Goal: Task Accomplishment & Management: Use online tool/utility

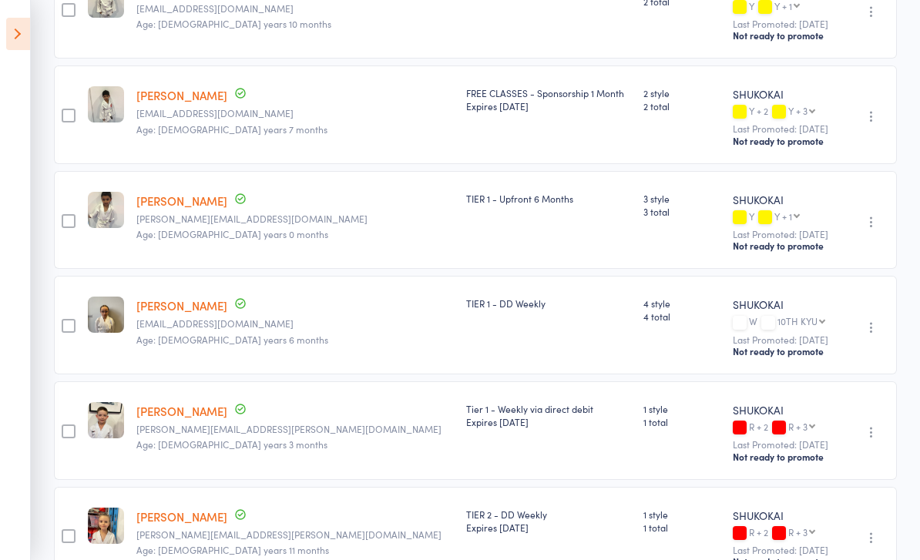
click at [20, 23] on icon at bounding box center [18, 34] width 24 height 32
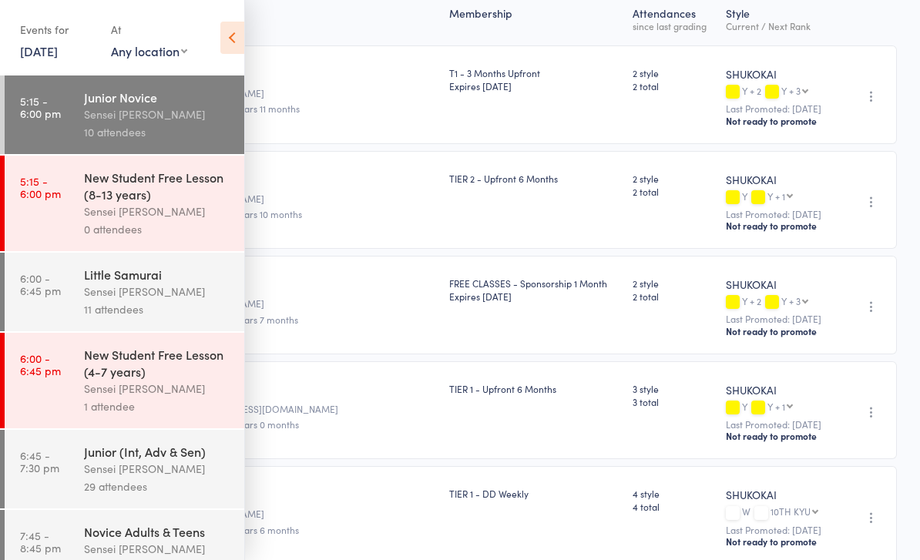
scroll to position [209, 0]
click at [106, 300] on div "Sensei [PERSON_NAME]" at bounding box center [157, 292] width 147 height 18
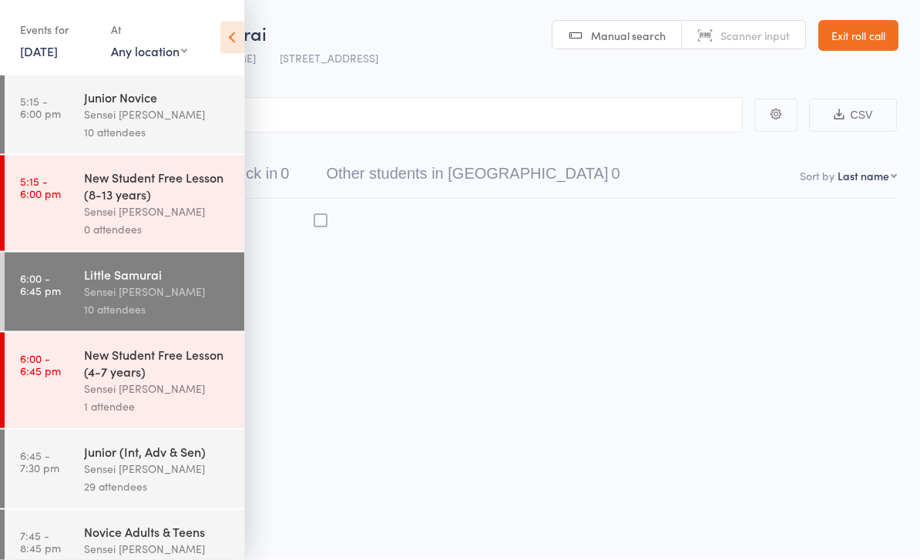
scroll to position [11, 0]
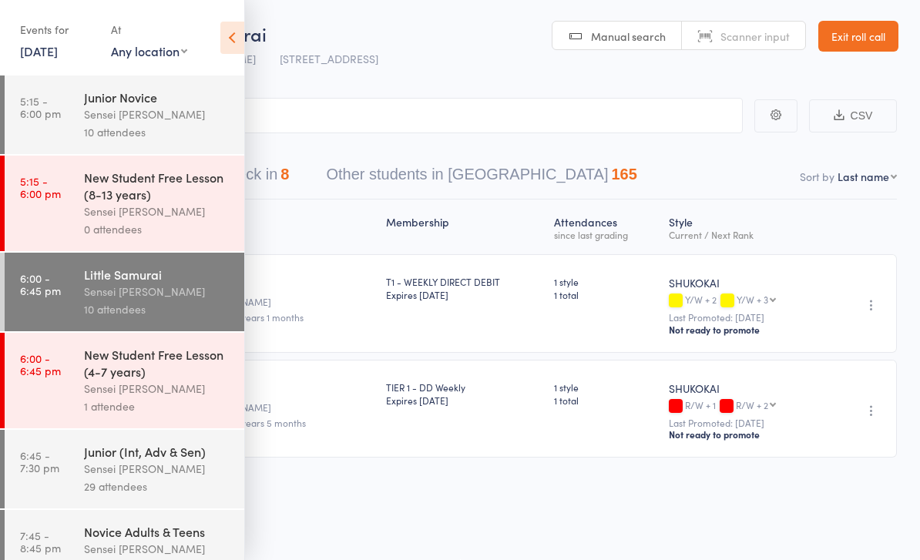
click at [234, 25] on icon at bounding box center [232, 38] width 24 height 32
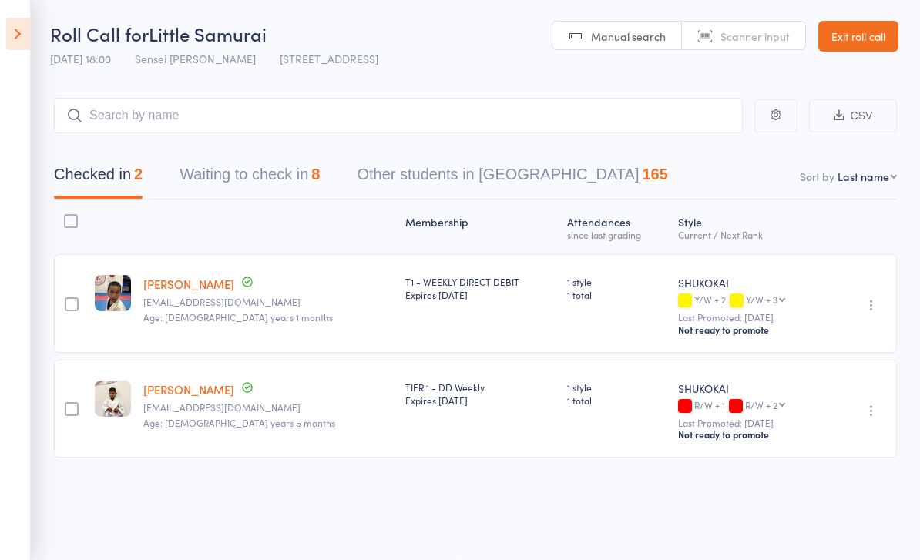
click at [247, 58] on div "17 Sep 18:00 Sensei Andy H 96 Triholm Avenue, Laverton" at bounding box center [214, 58] width 328 height 25
click at [207, 183] on button "Waiting to check in 8" at bounding box center [250, 178] width 140 height 41
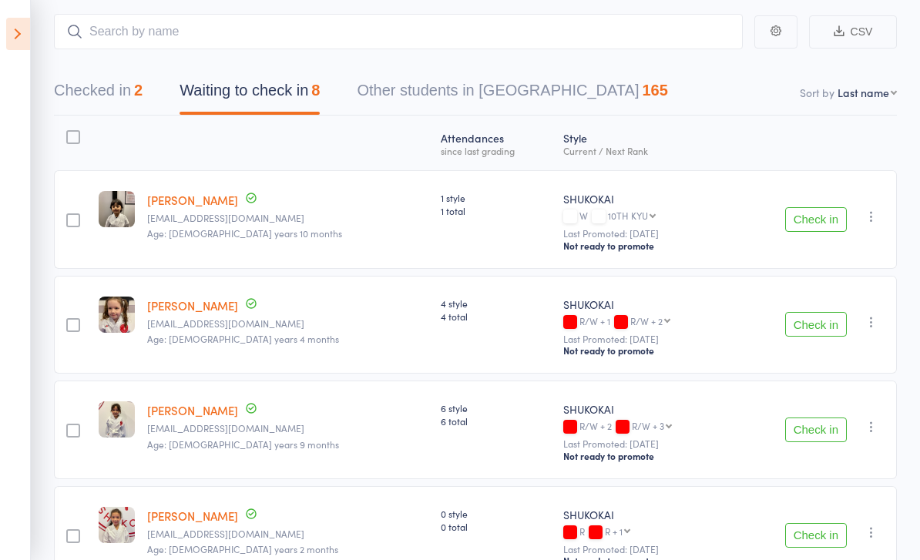
scroll to position [0, 0]
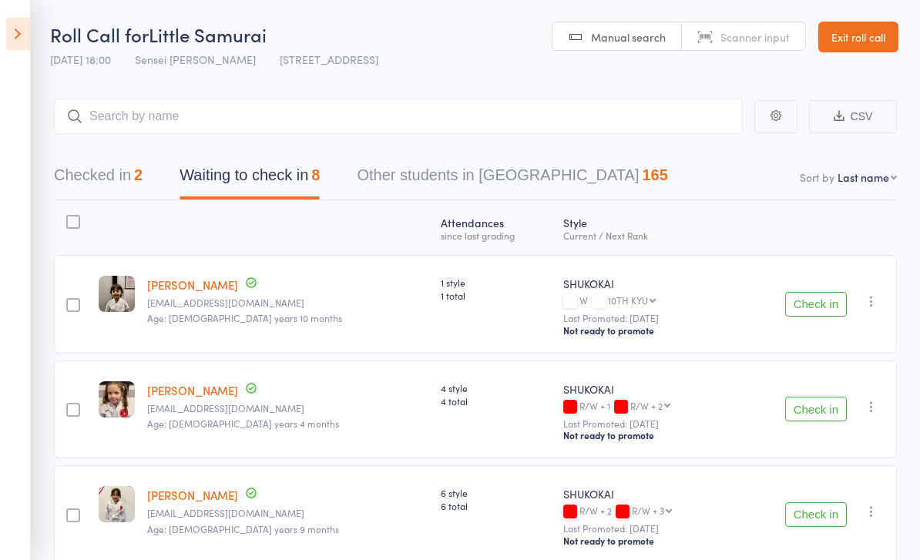
click at [109, 176] on button "Checked in 2" at bounding box center [98, 179] width 89 height 41
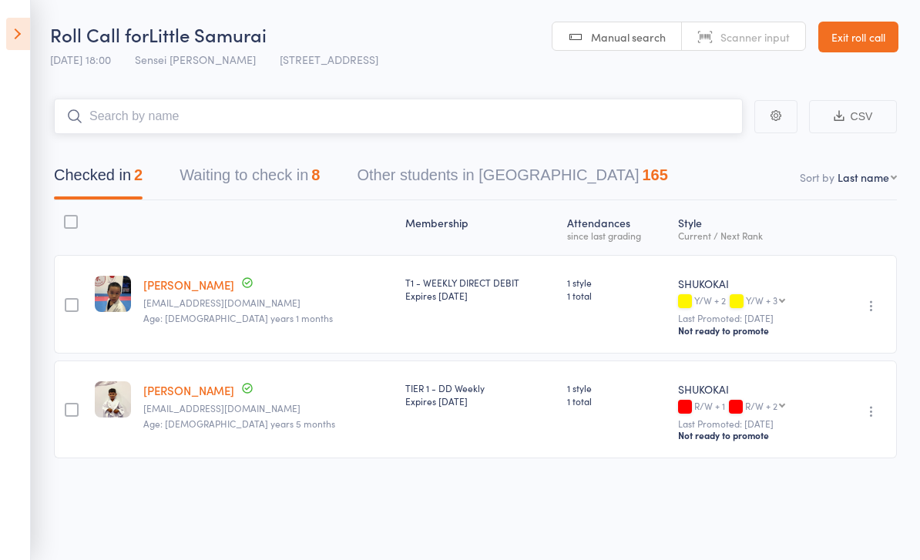
click at [135, 106] on input "search" at bounding box center [398, 116] width 689 height 35
click at [187, 119] on input "search" at bounding box center [398, 116] width 689 height 35
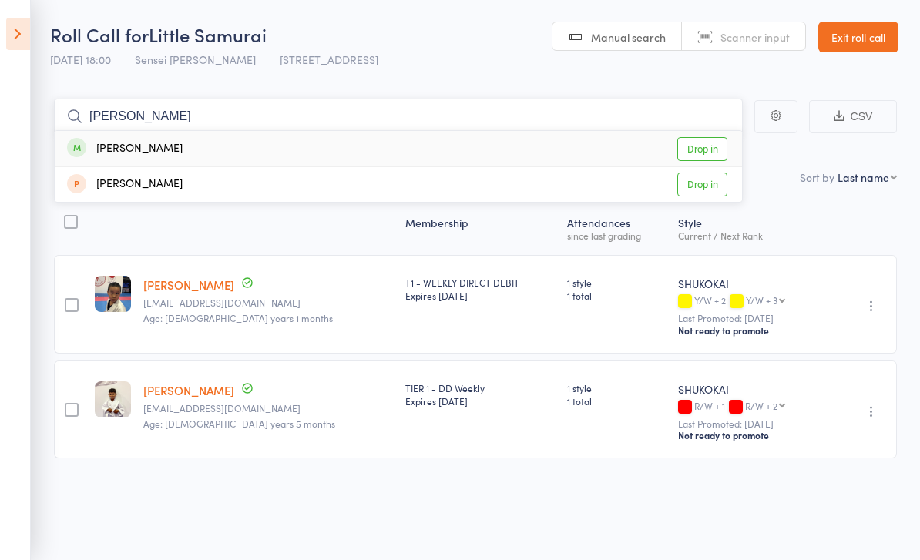
type input "Myra"
click at [703, 152] on link "Drop in" at bounding box center [703, 149] width 50 height 24
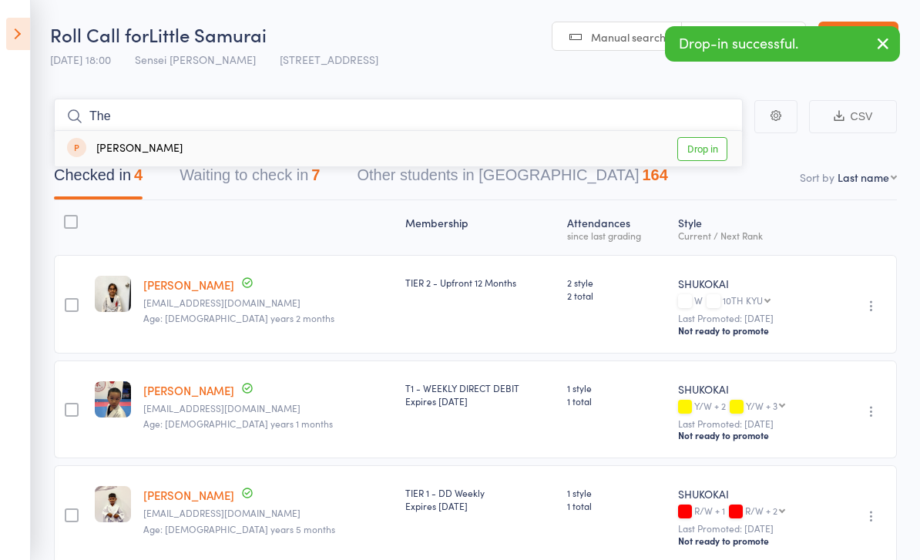
type input "Theo"
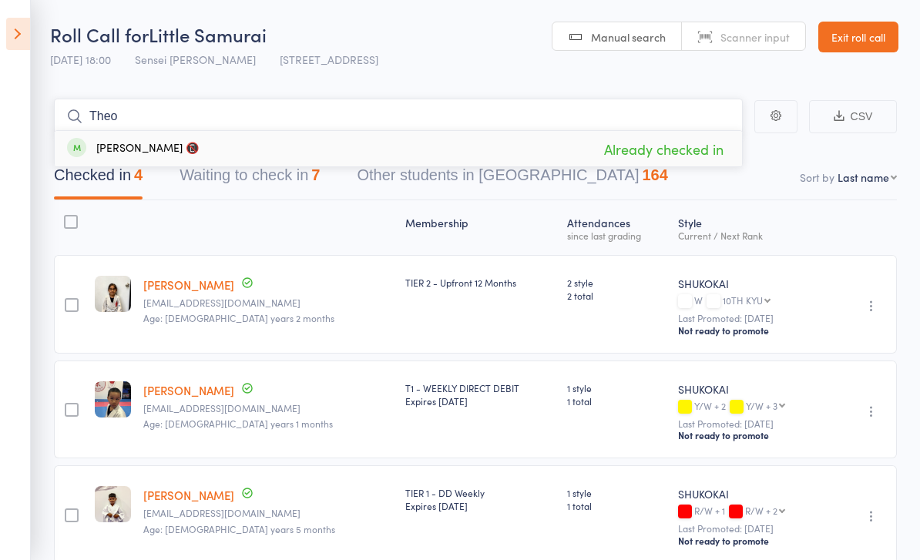
click at [829, 187] on nav "Checked in 4 Waiting to check in 7 Other students in SHUKOKAI 164" at bounding box center [475, 179] width 880 height 41
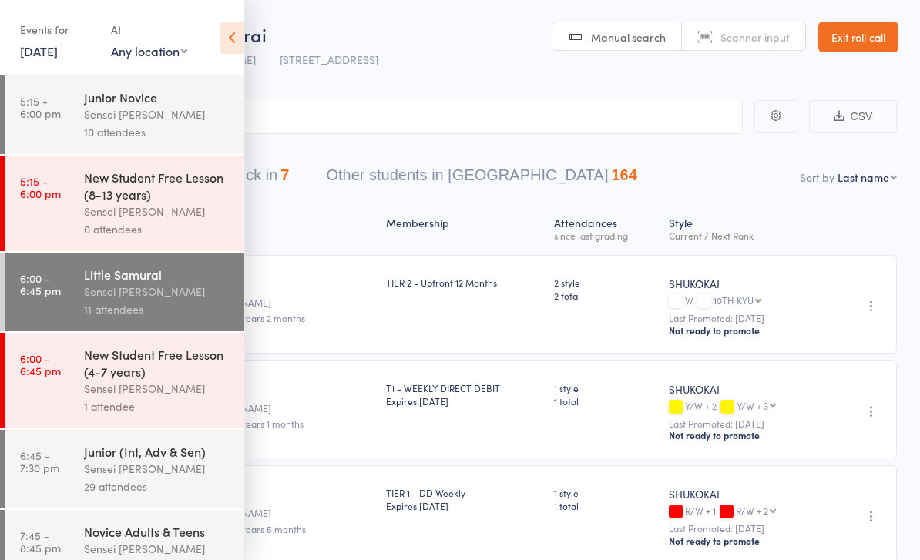
click at [229, 39] on icon at bounding box center [232, 38] width 24 height 32
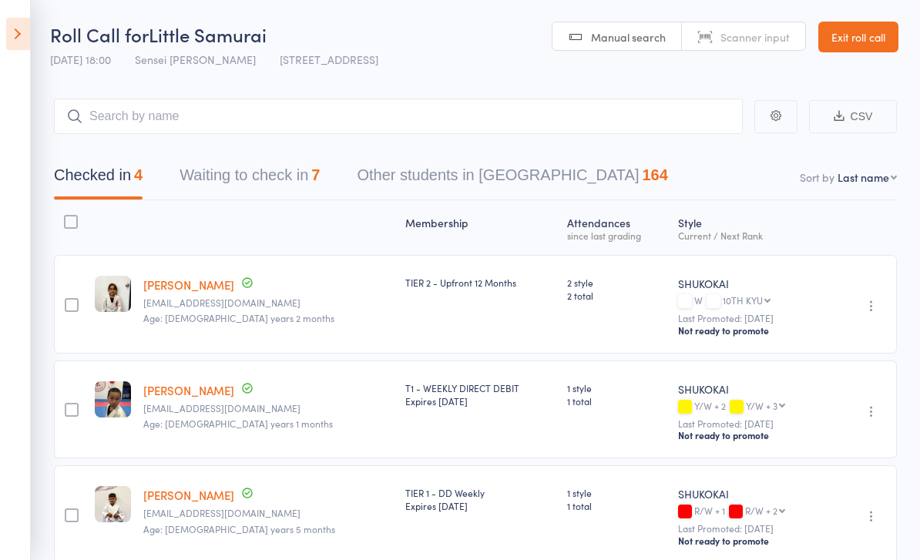
click at [203, 174] on button "Waiting to check in 7" at bounding box center [250, 179] width 140 height 41
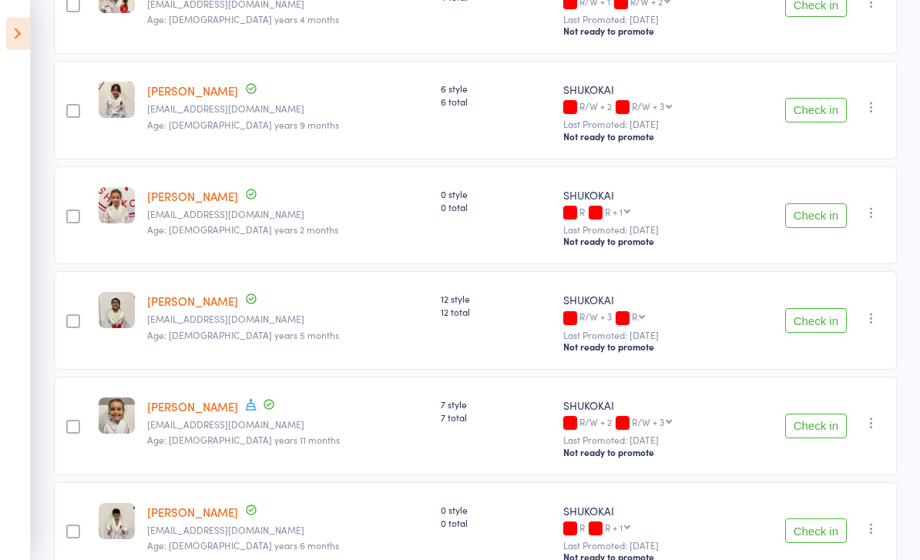
scroll to position [405, 0]
click at [819, 333] on button "Check in" at bounding box center [816, 320] width 62 height 25
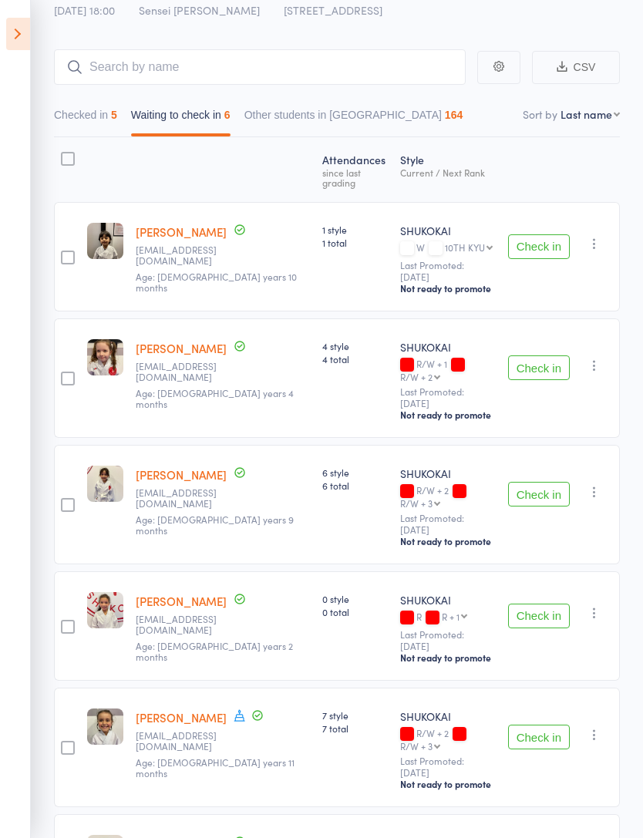
scroll to position [100, 0]
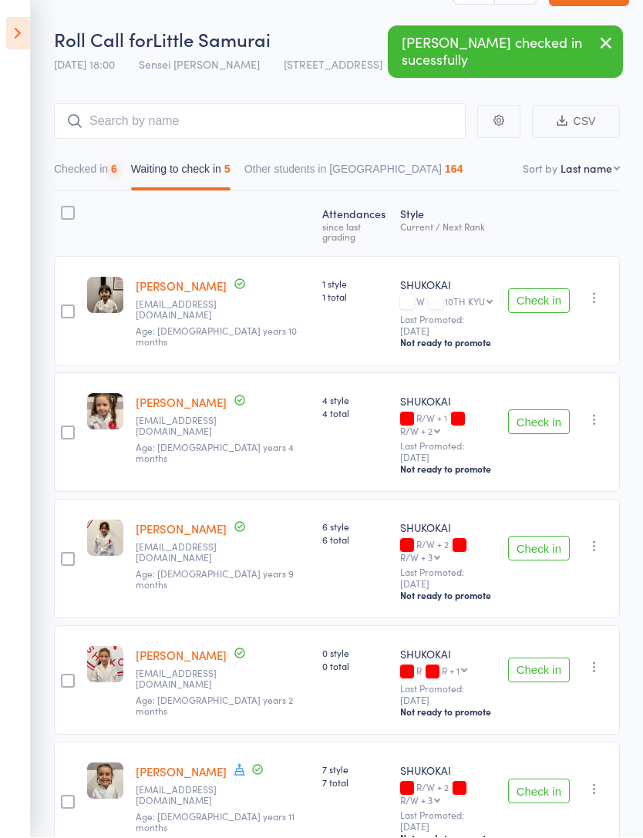
scroll to position [44, 0]
